Goal: Task Accomplishment & Management: Manage account settings

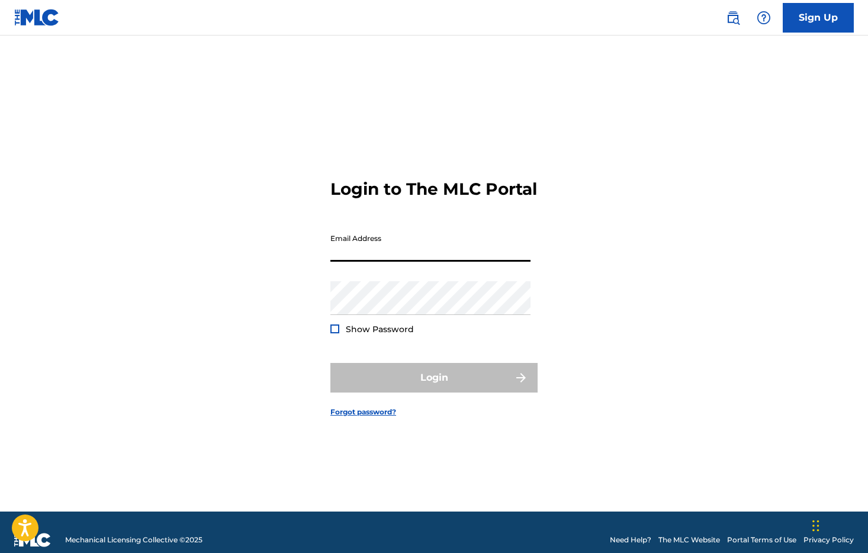
click at [385, 261] on input "Email Address" at bounding box center [430, 245] width 200 height 34
type input "[EMAIL_ADDRESS][DOMAIN_NAME]"
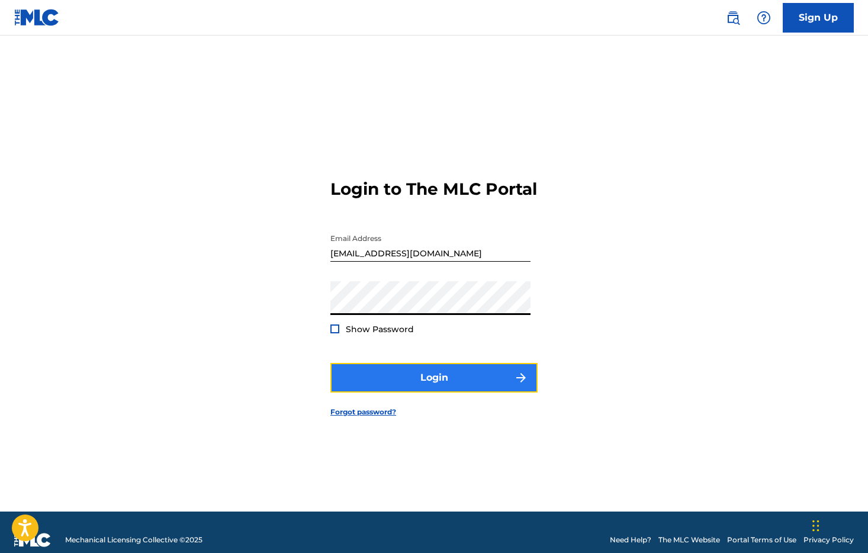
click at [414, 392] on button "Login" at bounding box center [433, 378] width 207 height 30
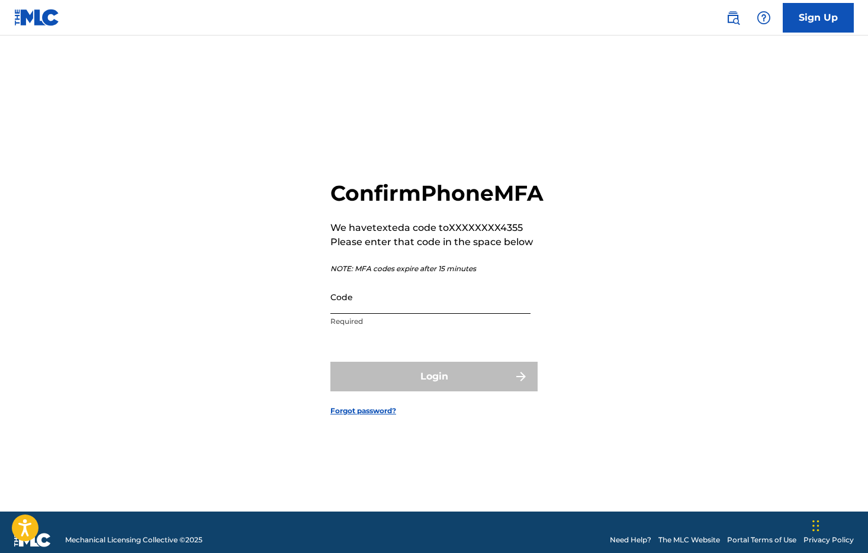
click at [453, 314] on input "Code" at bounding box center [430, 297] width 200 height 34
paste input "653641"
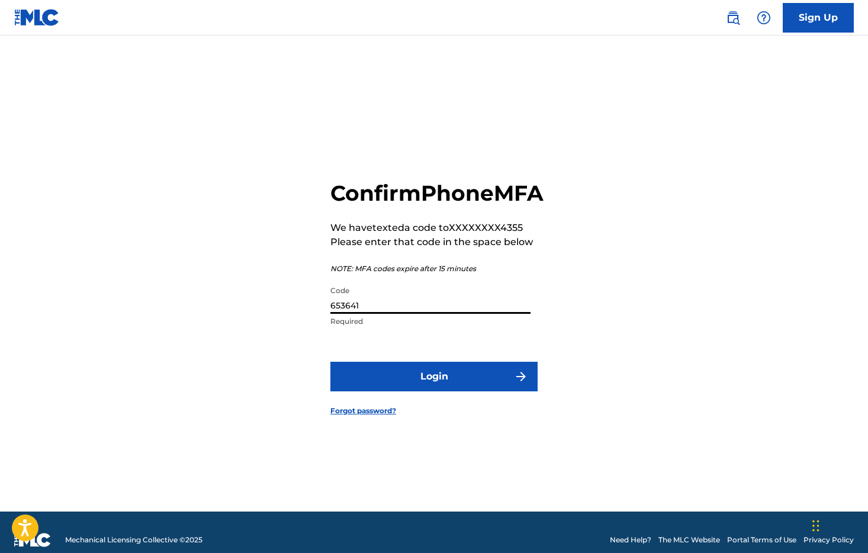
type input "653641"
click at [424, 356] on form "Confirm Phone MFA We have texted a code to XXXXXXXX4355 Please enter that code …" at bounding box center [433, 288] width 207 height 446
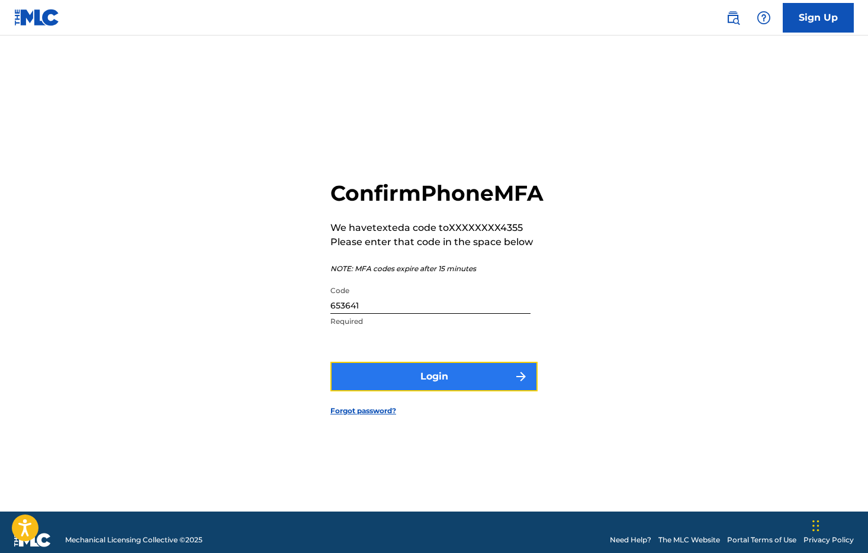
click at [422, 381] on button "Login" at bounding box center [433, 377] width 207 height 30
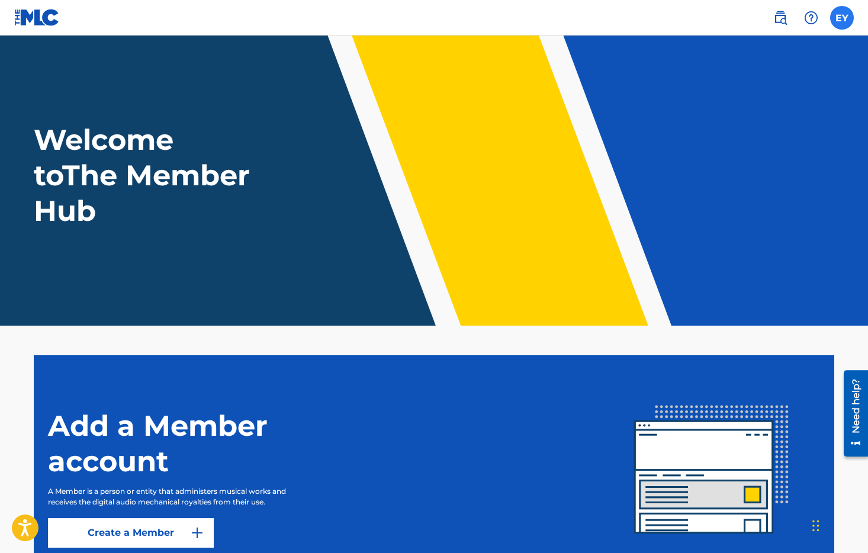
click at [836, 20] on label at bounding box center [842, 18] width 24 height 24
click at [842, 18] on input "EY [PERSON_NAME] [PERSON_NAME][EMAIL_ADDRESS][DOMAIN_NAME] Notification Prefere…" at bounding box center [842, 18] width 0 height 0
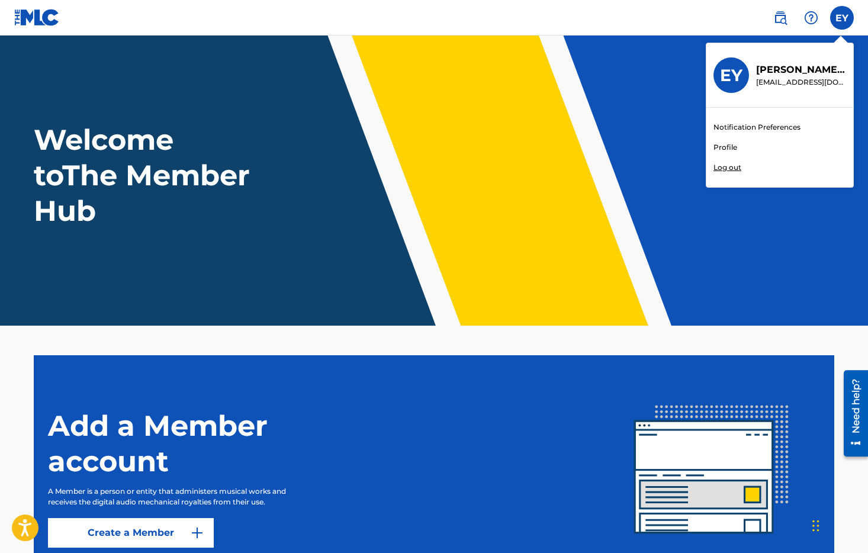
click at [729, 144] on link "Profile" at bounding box center [725, 147] width 24 height 11
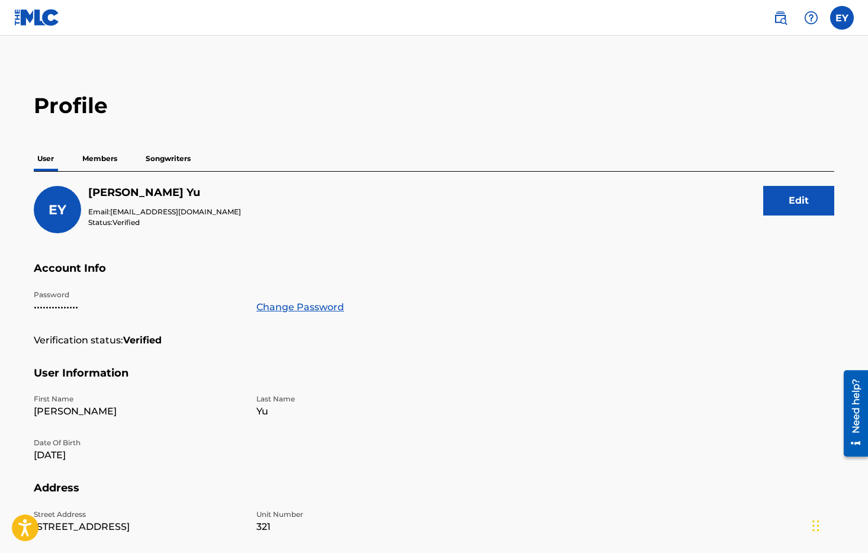
click at [153, 162] on p "Songwriters" at bounding box center [168, 158] width 52 height 25
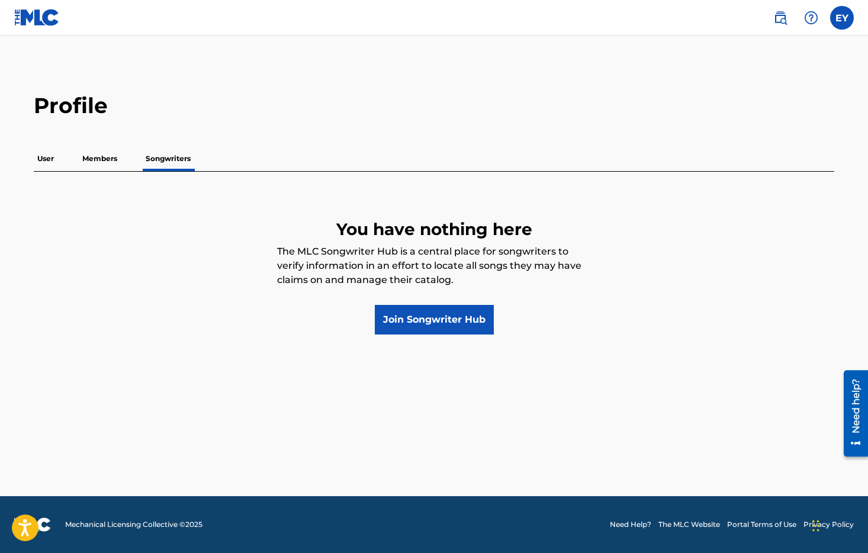
click at [105, 160] on p "Members" at bounding box center [100, 158] width 42 height 25
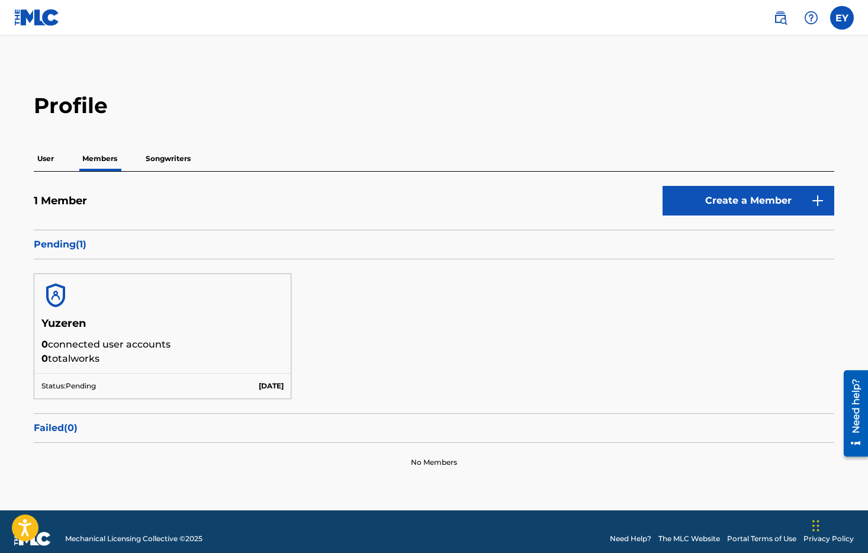
click at [247, 392] on div "Status: Pending [DATE]" at bounding box center [162, 385] width 256 height 25
click at [80, 381] on p "Status: Pending" at bounding box center [68, 386] width 54 height 11
click at [48, 4] on link at bounding box center [37, 17] width 46 height 35
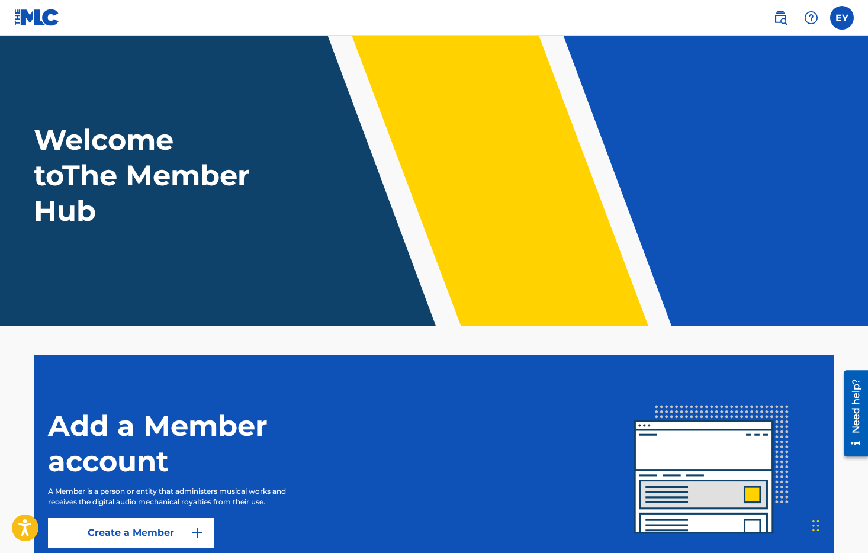
scroll to position [104, 0]
